Goal: Communication & Community: Participate in discussion

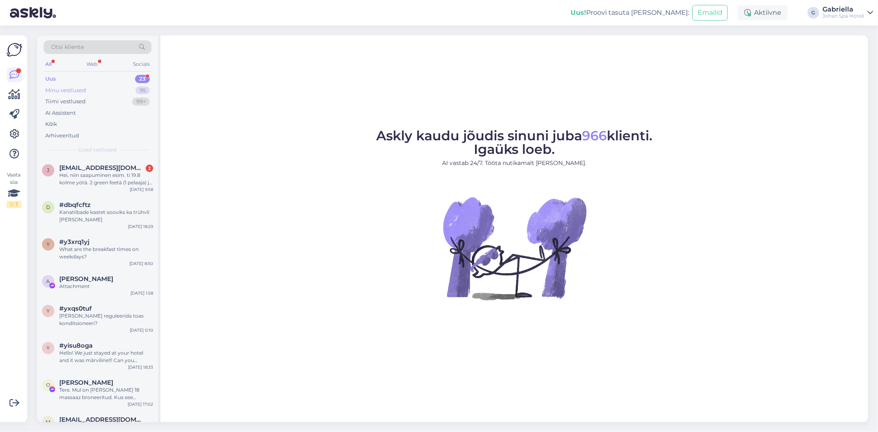
click at [115, 88] on div "Minu vestlused 95" at bounding box center [98, 91] width 108 height 12
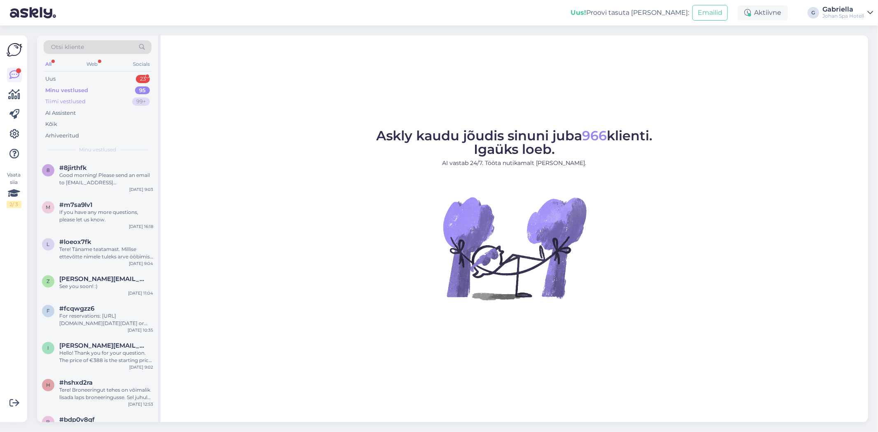
click at [107, 101] on div "Tiimi vestlused 99+" at bounding box center [98, 102] width 108 height 12
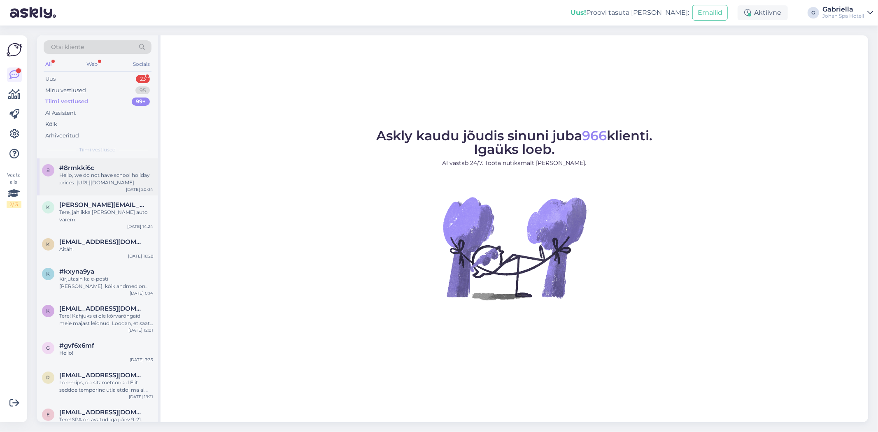
click at [112, 167] on div "#8rmkki6c" at bounding box center [106, 167] width 94 height 7
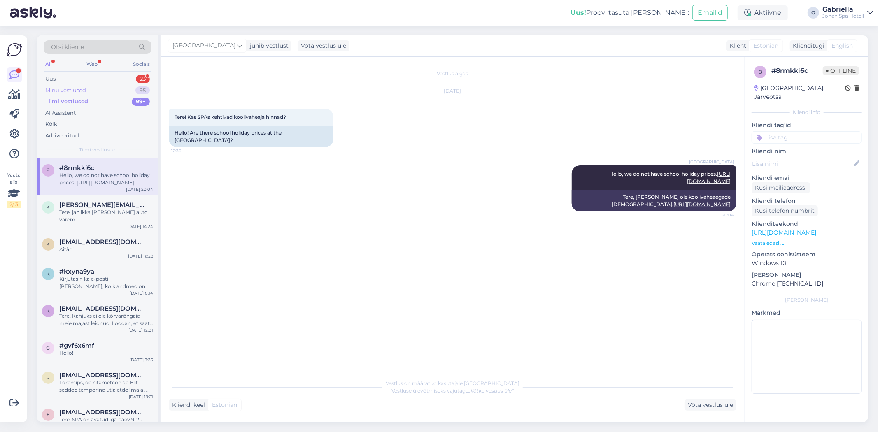
click at [92, 88] on div "Minu vestlused 95" at bounding box center [98, 91] width 108 height 12
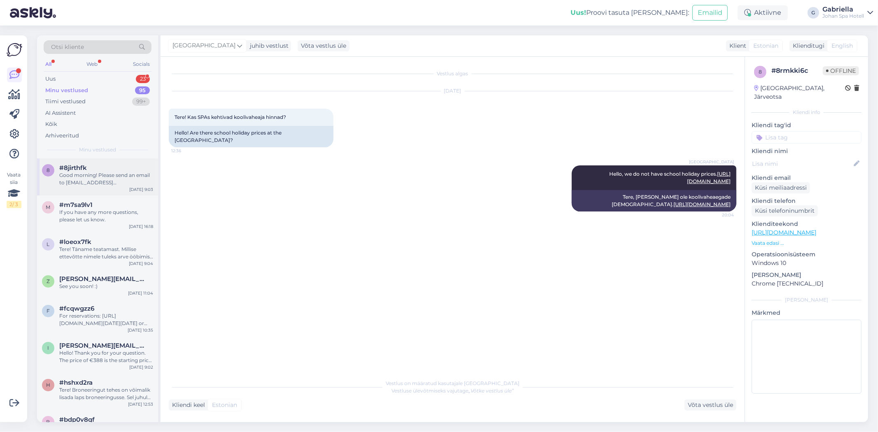
click at [106, 176] on div "Good morning! Please send an email to carola@johan.ee and then we can make an o…" at bounding box center [106, 179] width 94 height 15
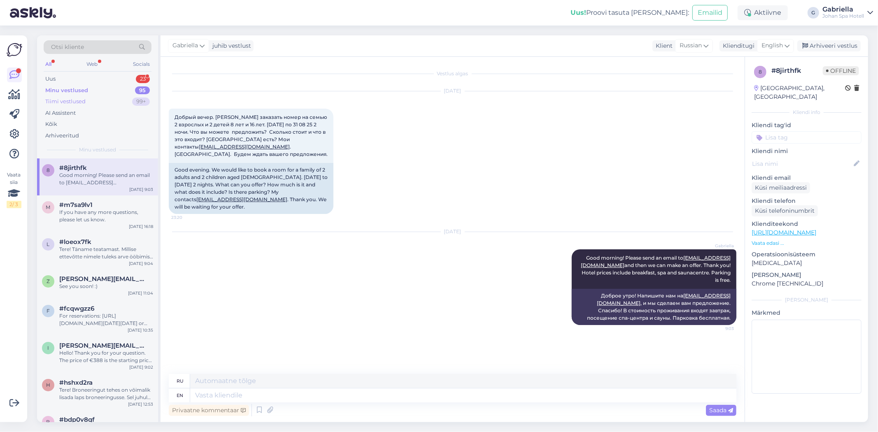
click at [96, 103] on div "Tiimi vestlused 99+" at bounding box center [98, 102] width 108 height 12
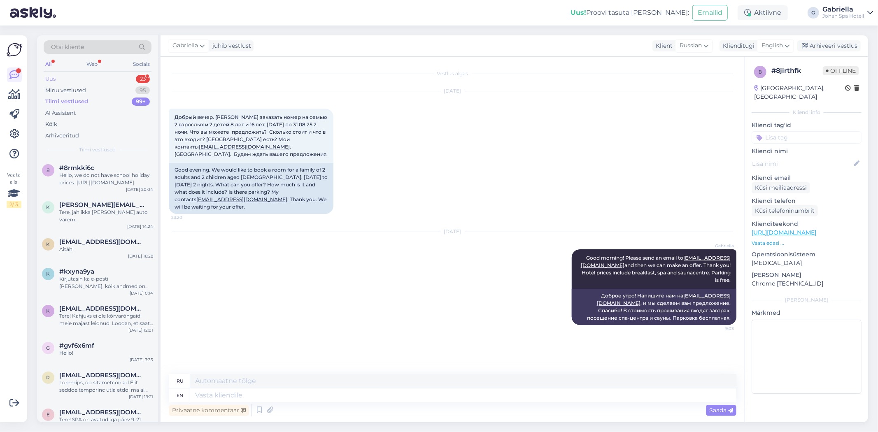
click at [83, 79] on div "Uus 23" at bounding box center [98, 79] width 108 height 12
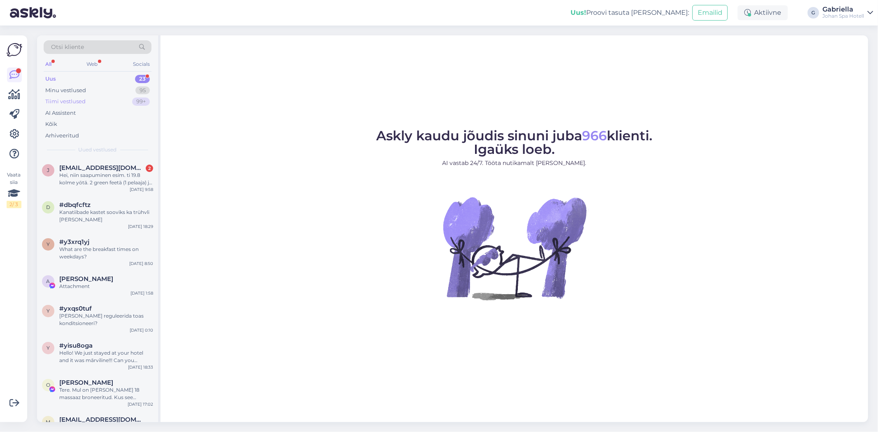
click at [117, 96] on div "Tiimi vestlused 99+" at bounding box center [98, 102] width 108 height 12
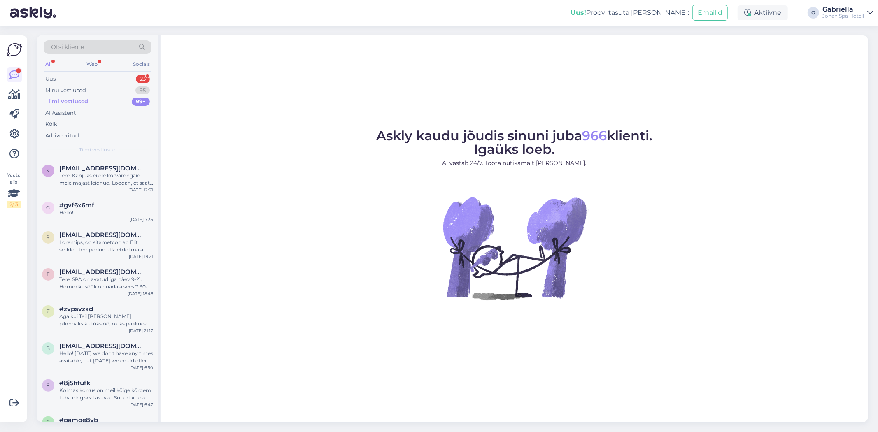
scroll to position [183, 0]
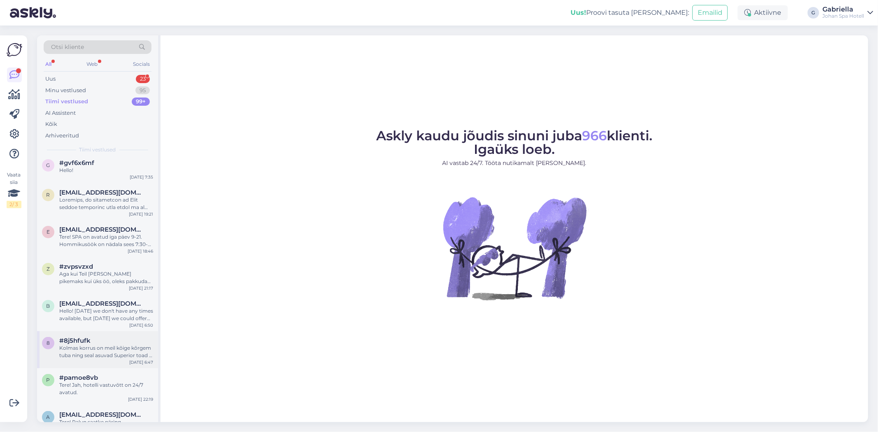
click at [116, 337] on div "#8j5hfufk" at bounding box center [106, 340] width 94 height 7
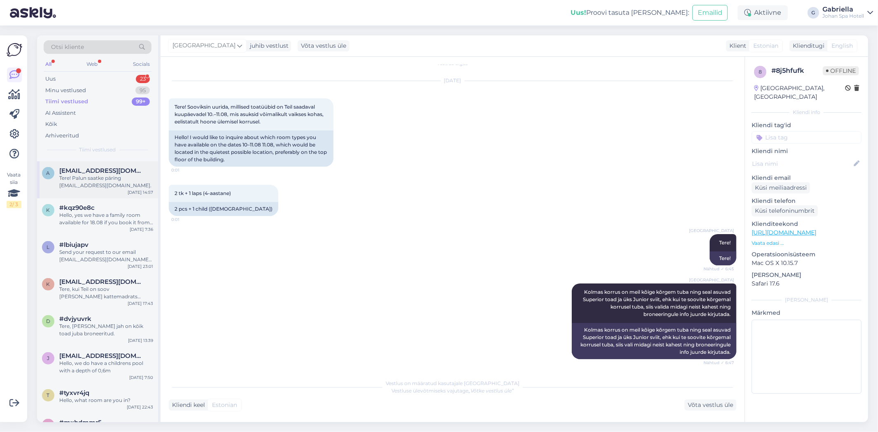
scroll to position [412, 0]
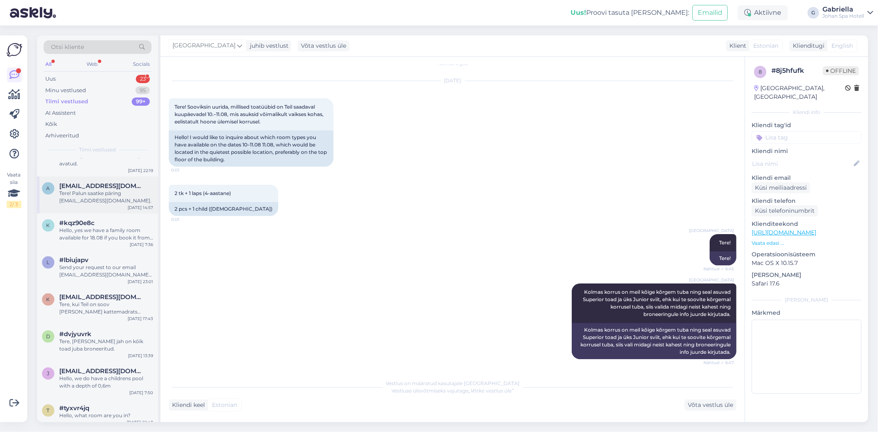
click at [91, 190] on div "Tere! Palun saatke päring mario@johan.ee." at bounding box center [106, 197] width 94 height 15
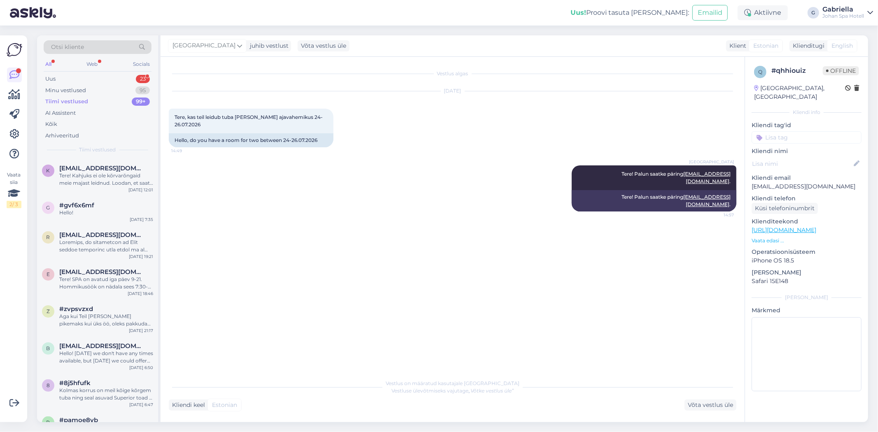
scroll to position [137, 0]
